Goal: Find specific page/section: Find specific page/section

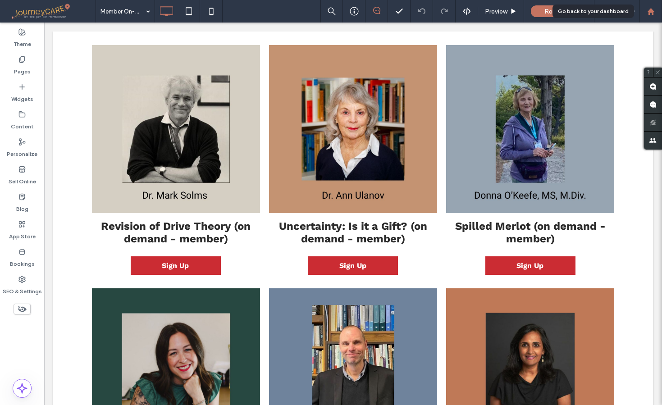
click at [653, 13] on use at bounding box center [650, 11] width 7 height 7
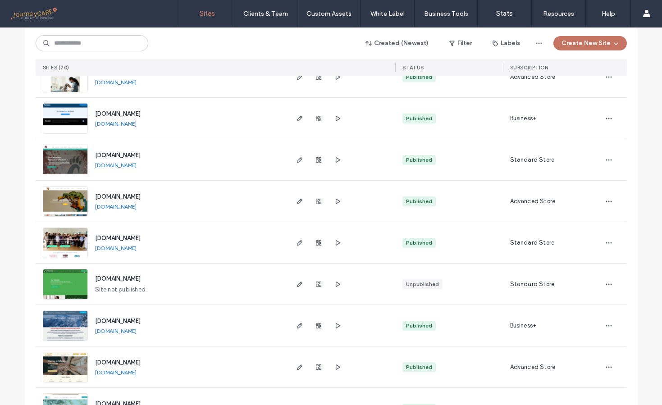
scroll to position [1985, 0]
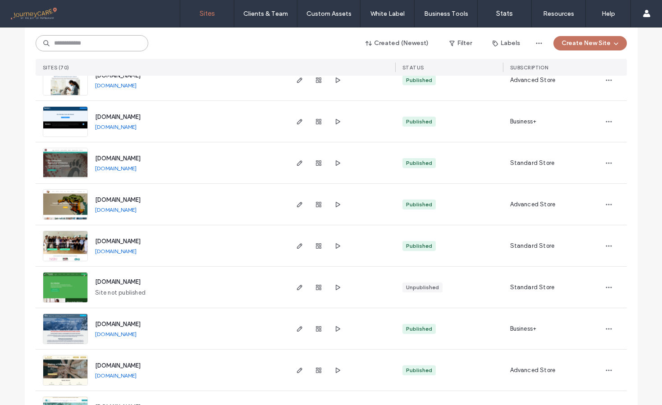
click at [90, 44] on input at bounding box center [92, 43] width 113 height 16
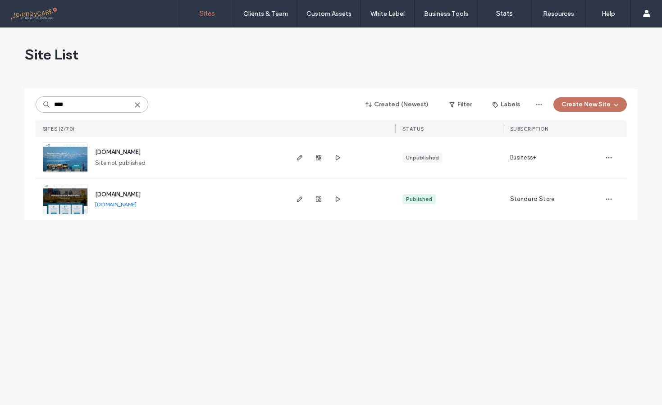
scroll to position [0, 0]
type input "****"
click at [73, 206] on img at bounding box center [65, 214] width 44 height 61
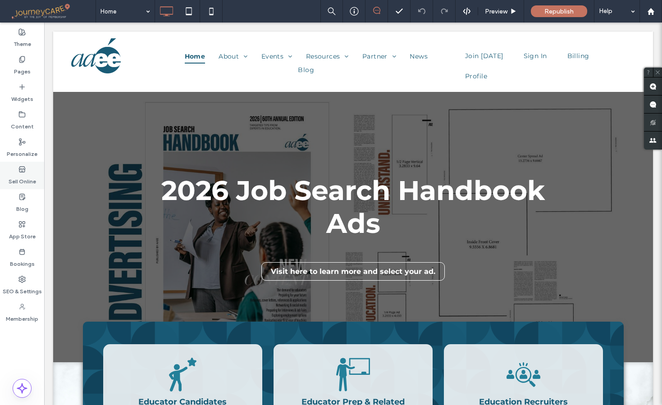
click at [19, 179] on label "Sell Online" at bounding box center [22, 179] width 27 height 13
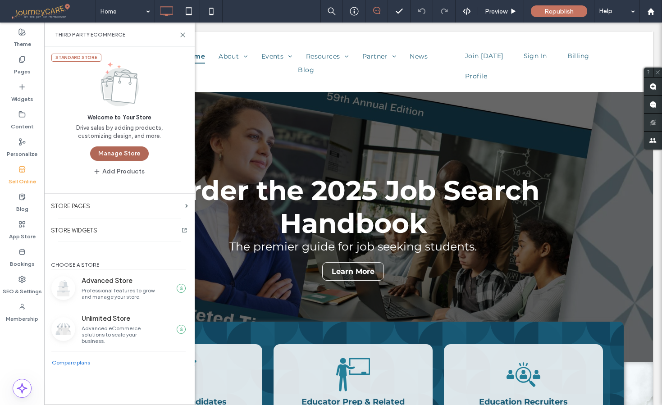
click at [131, 154] on button "Manage Store" at bounding box center [119, 154] width 59 height 14
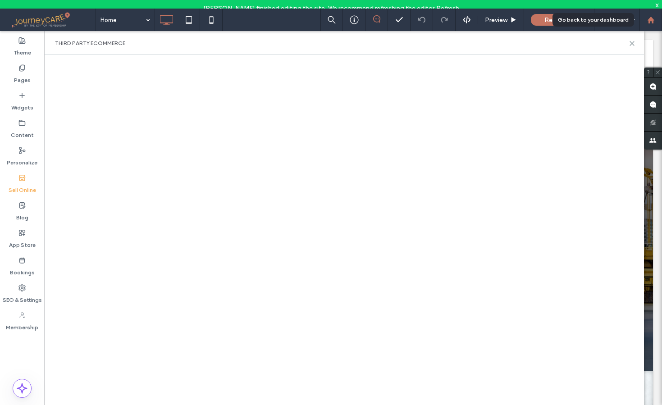
click at [652, 21] on use at bounding box center [650, 19] width 7 height 7
